Goal: Entertainment & Leisure: Browse casually

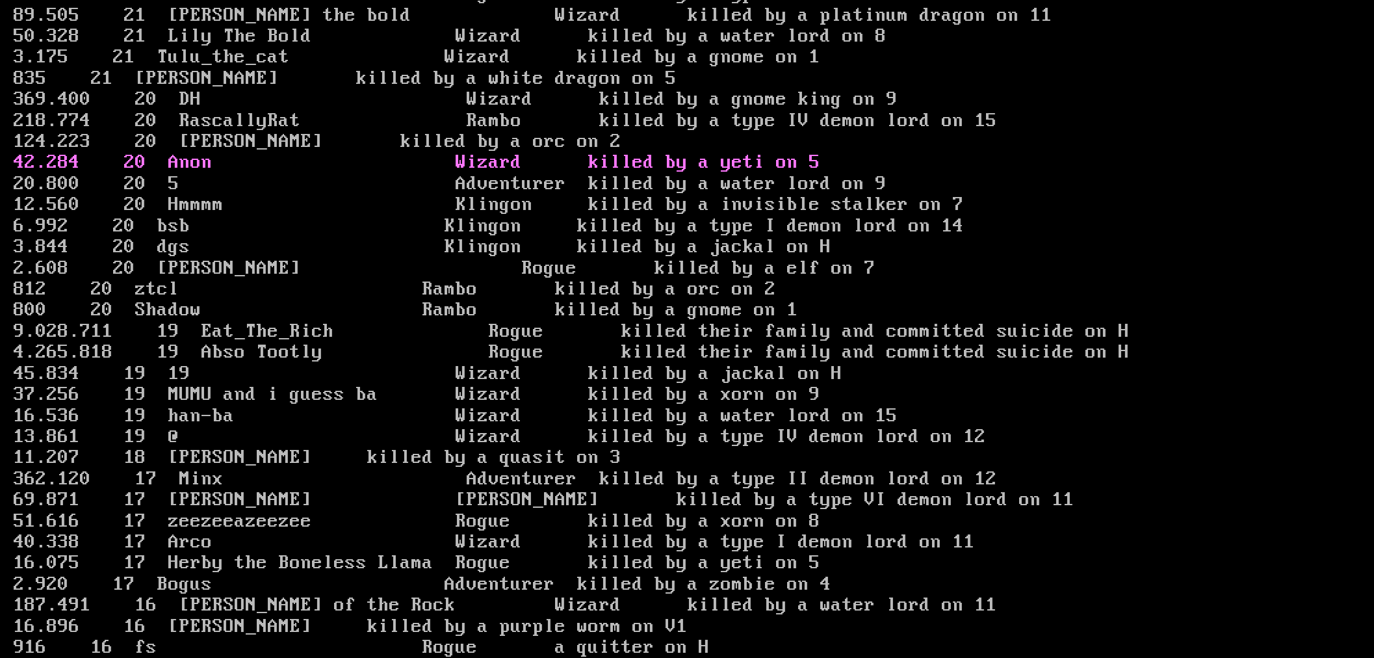
scroll to position [2681, 0]
